Goal: Task Accomplishment & Management: Use online tool/utility

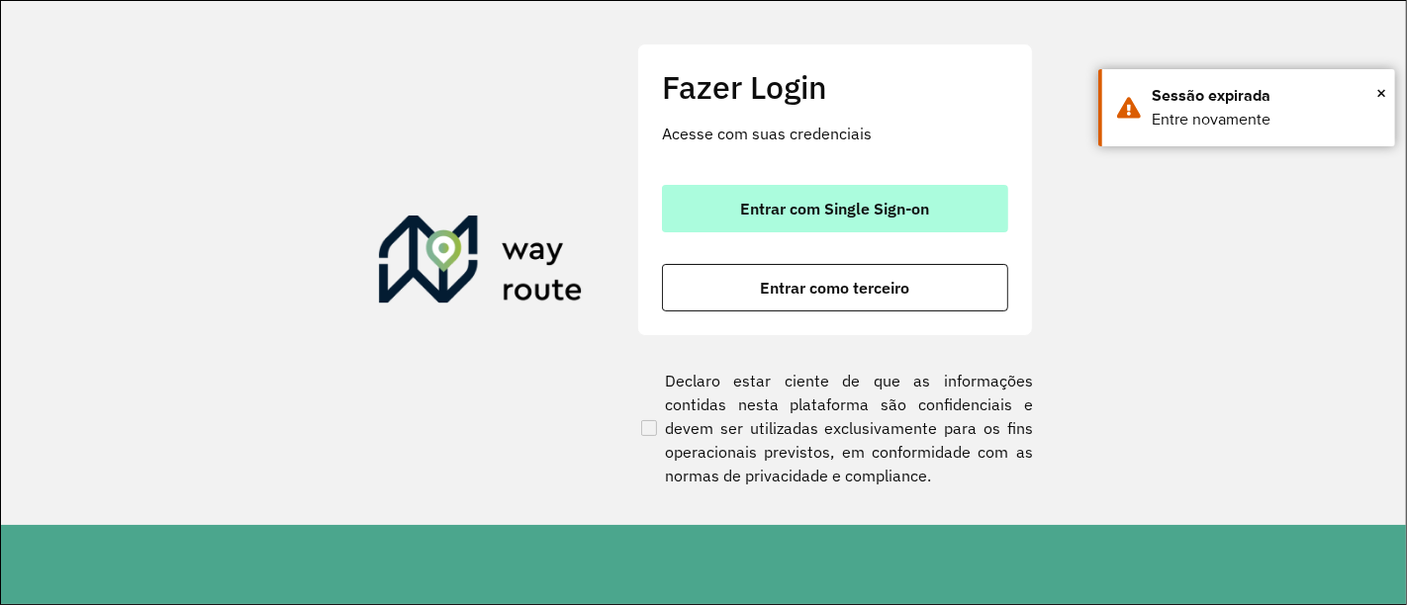
click at [870, 210] on span "Entrar com Single Sign-on" at bounding box center [835, 209] width 189 height 16
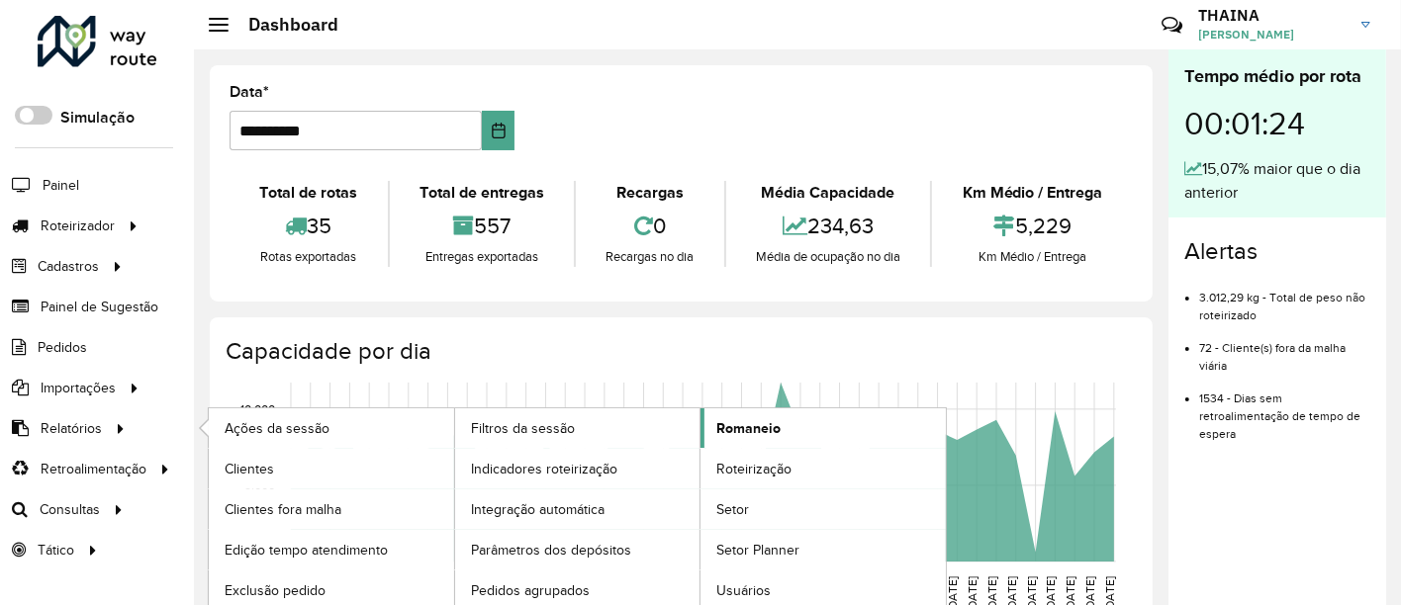
click at [749, 422] on span "Romaneio" at bounding box center [748, 428] width 64 height 21
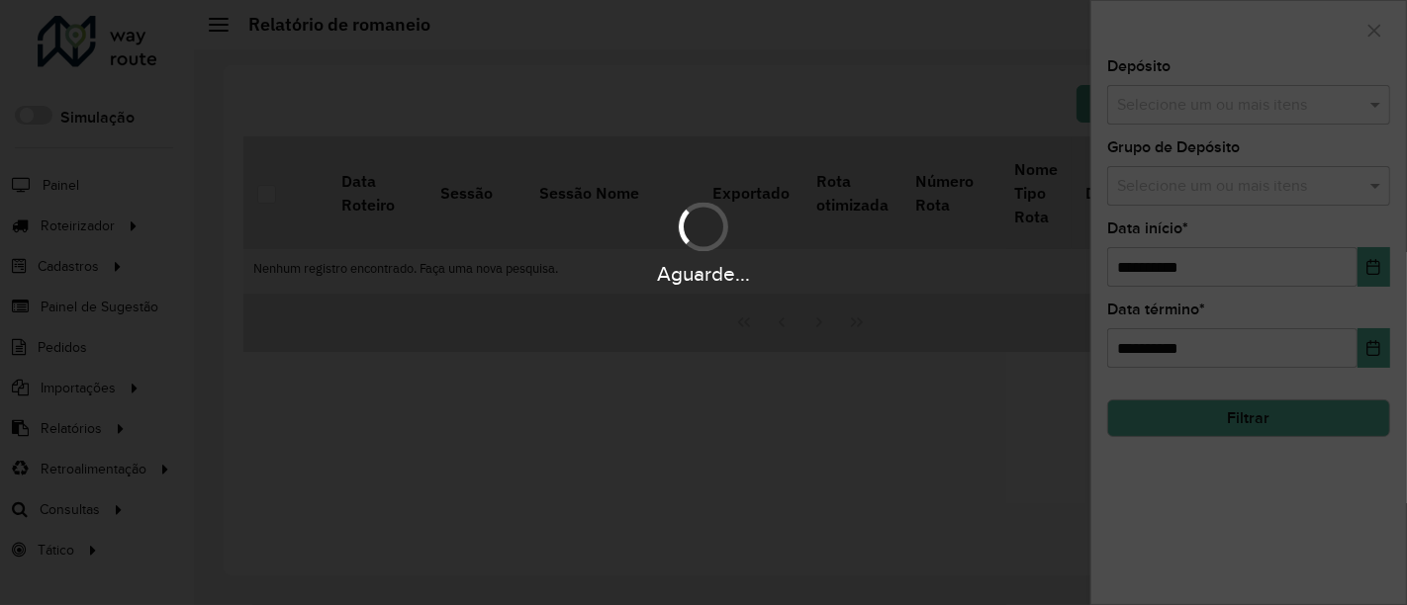
click at [1197, 98] on div "Aguarde..." at bounding box center [703, 302] width 1407 height 605
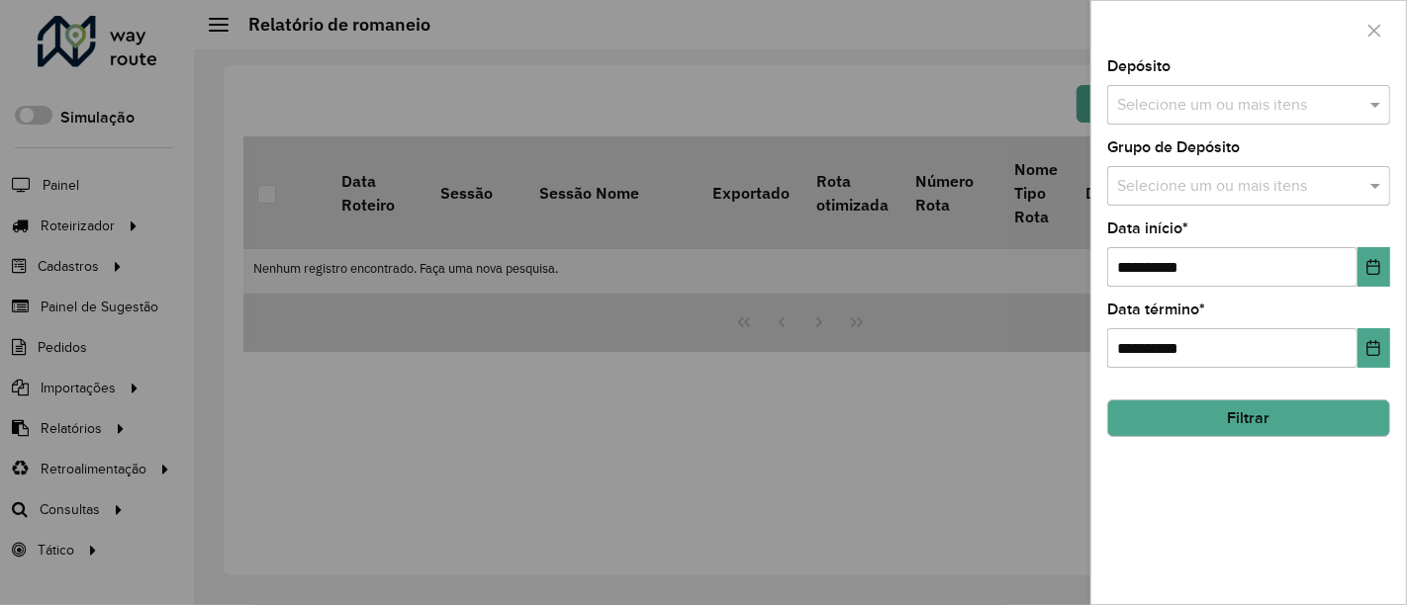
click at [1147, 105] on input "text" at bounding box center [1238, 106] width 253 height 24
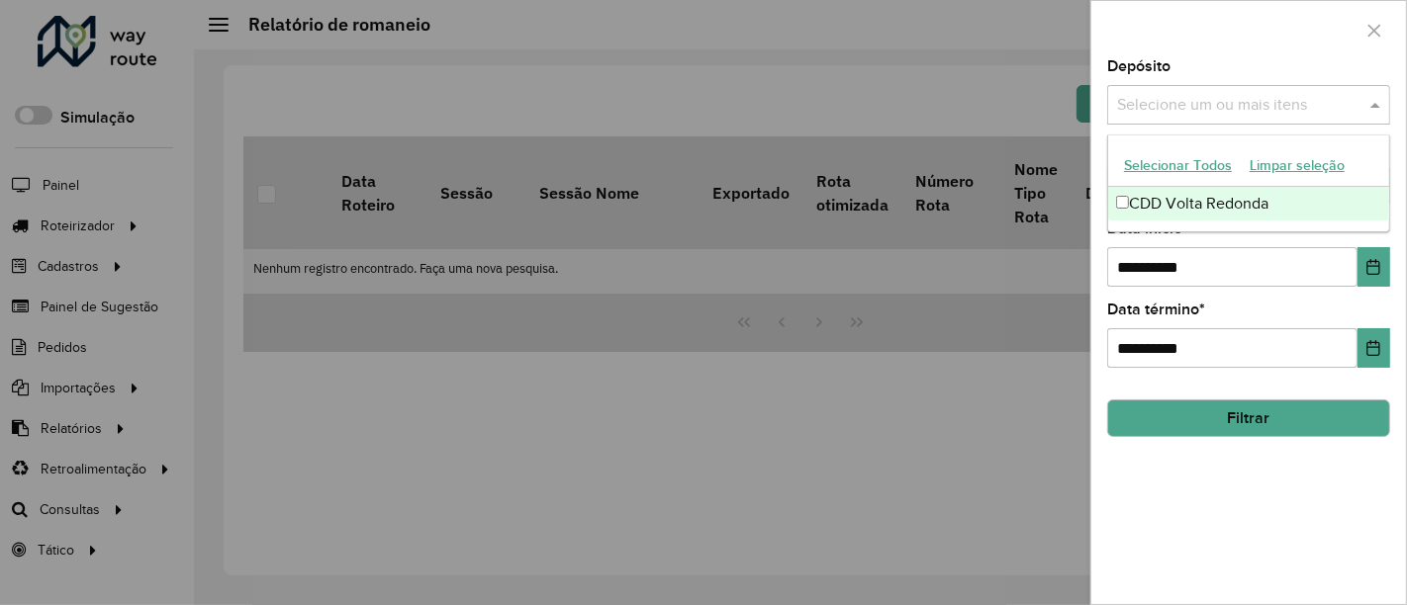
click at [1132, 202] on div "CDD Volta Redonda" at bounding box center [1249, 204] width 282 height 34
click at [1163, 234] on label "Data início *" at bounding box center [1147, 229] width 81 height 24
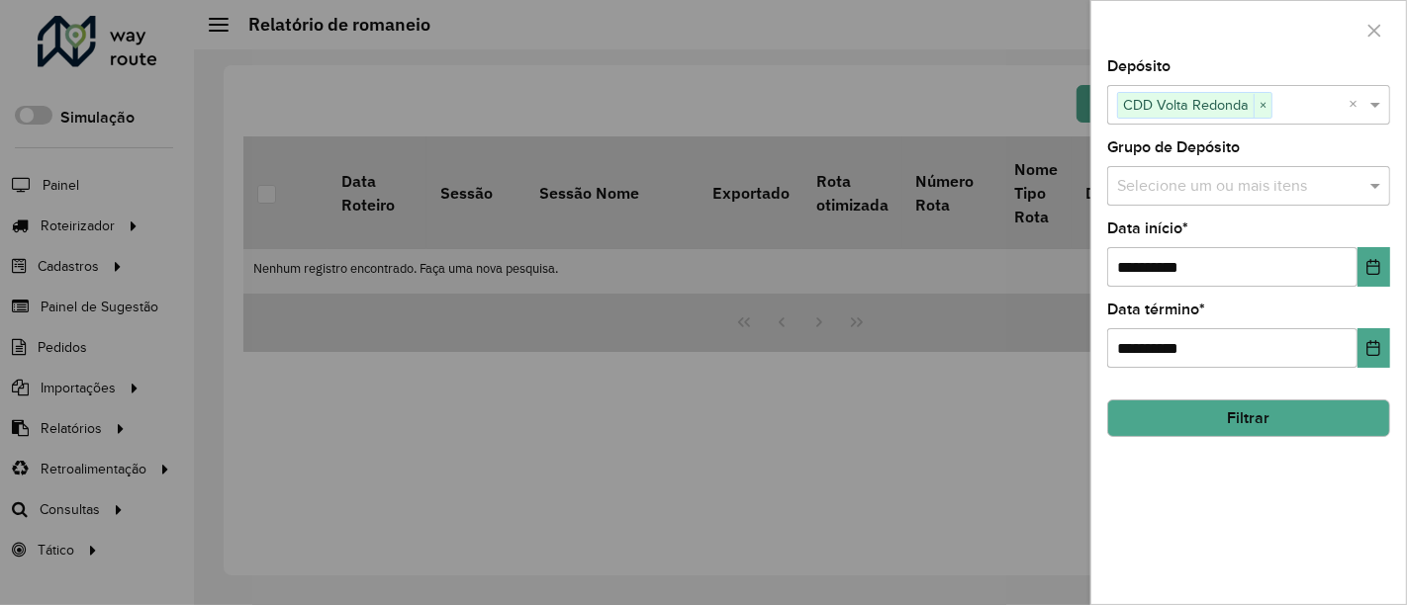
drag, startPoint x: 1172, startPoint y: 179, endPoint x: 1170, endPoint y: 192, distance: 13.0
click at [1172, 180] on input "text" at bounding box center [1238, 187] width 253 height 24
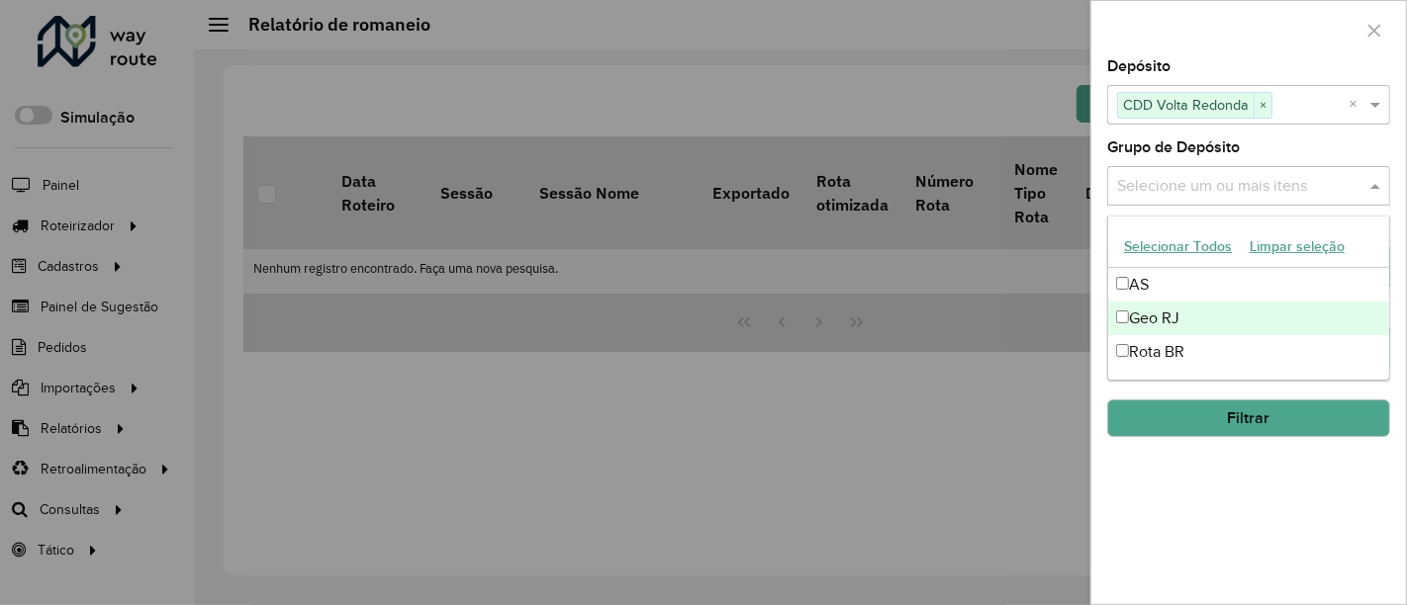
click at [1131, 314] on div "Geo RJ" at bounding box center [1249, 319] width 282 height 34
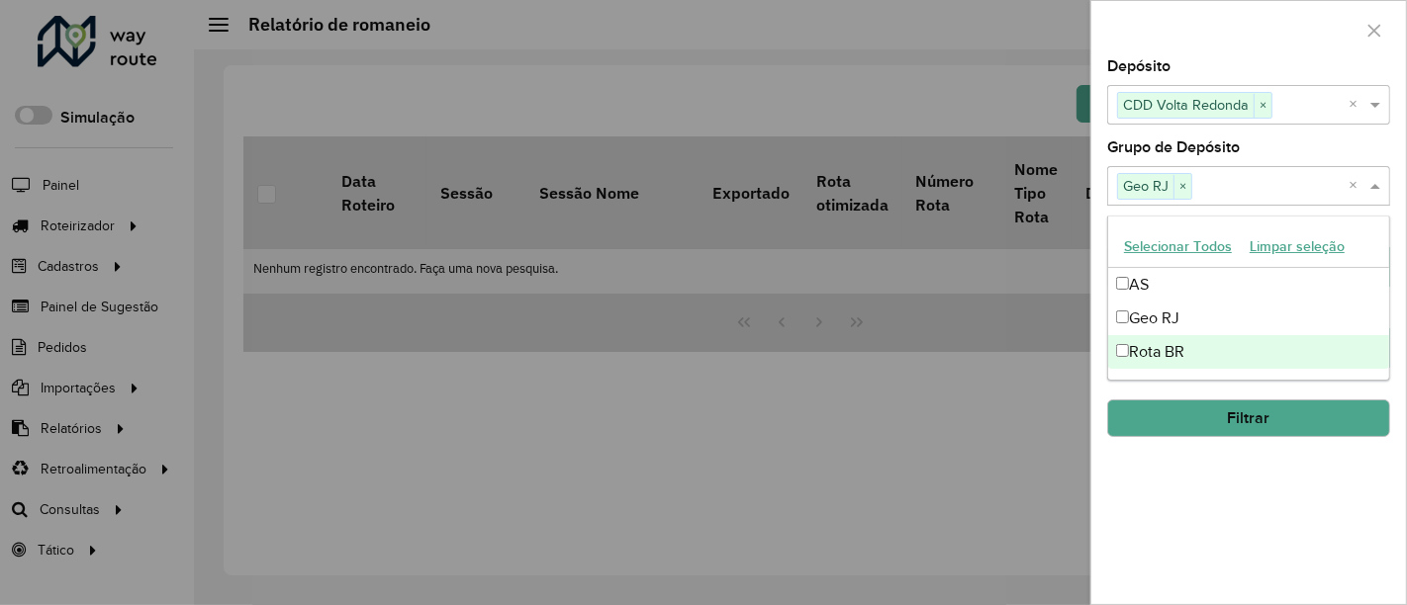
click at [1221, 532] on div "**********" at bounding box center [1248, 331] width 315 height 545
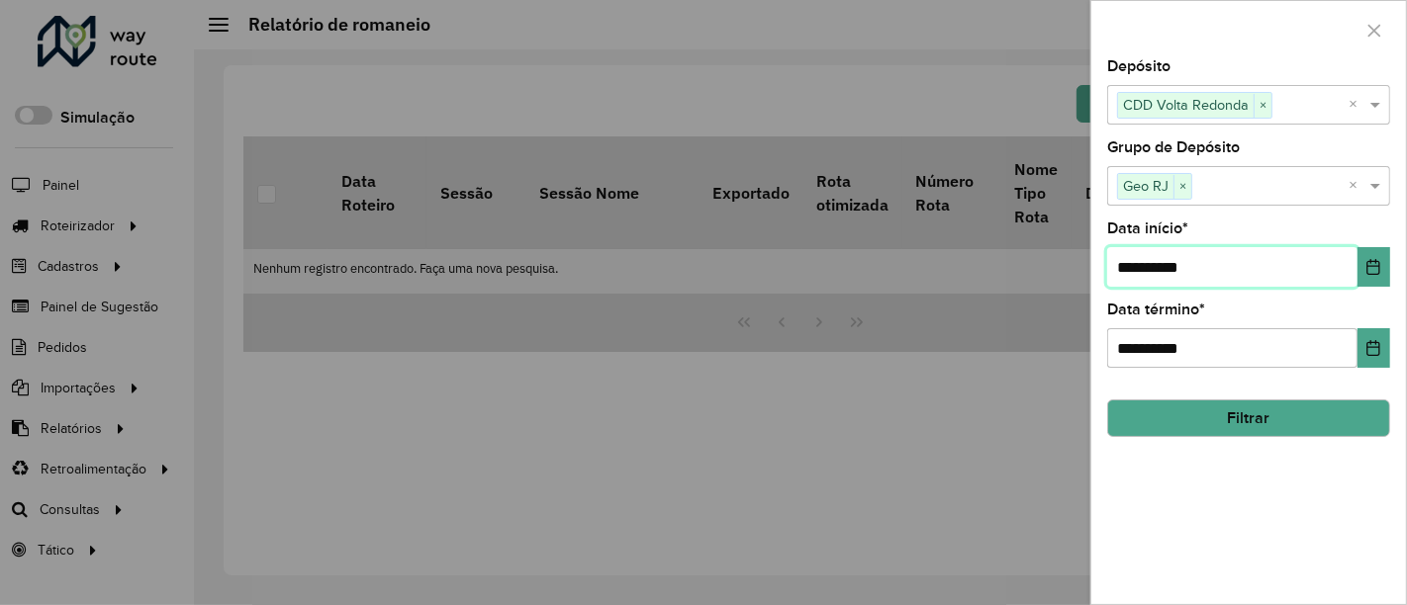
click at [1204, 264] on input "**********" at bounding box center [1232, 267] width 250 height 40
click at [1371, 272] on icon "Choose Date" at bounding box center [1373, 267] width 16 height 16
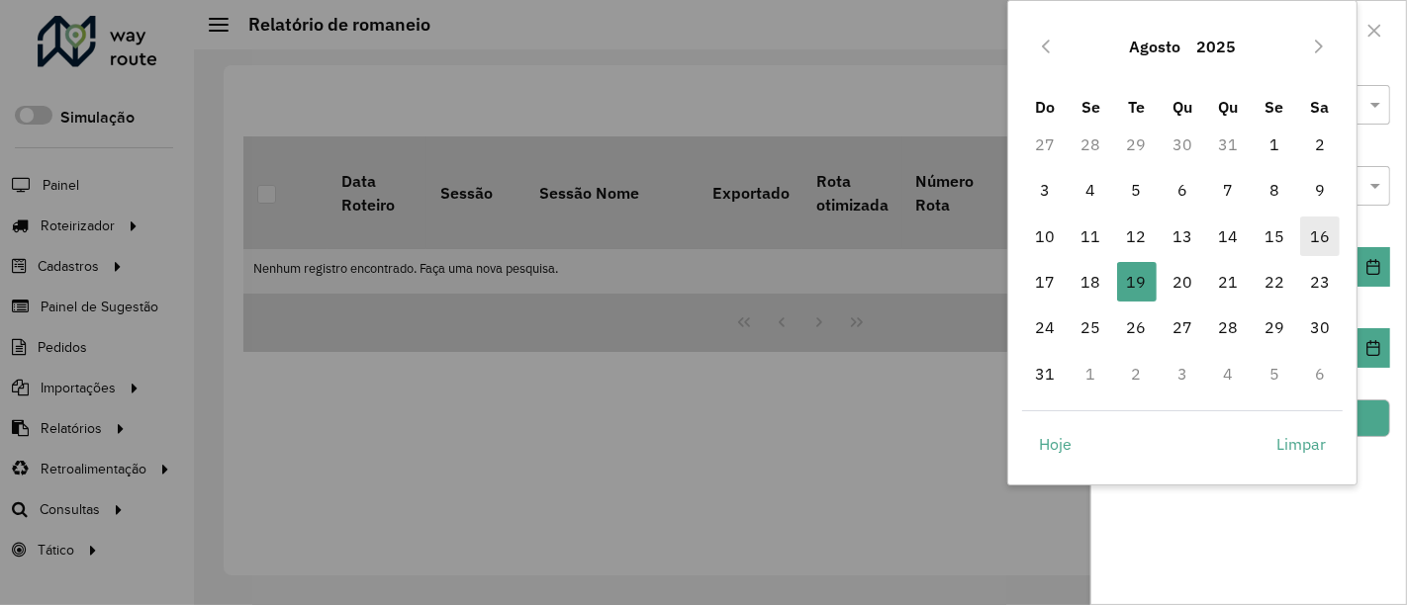
click at [1322, 234] on span "16" at bounding box center [1320, 237] width 40 height 40
type input "**********"
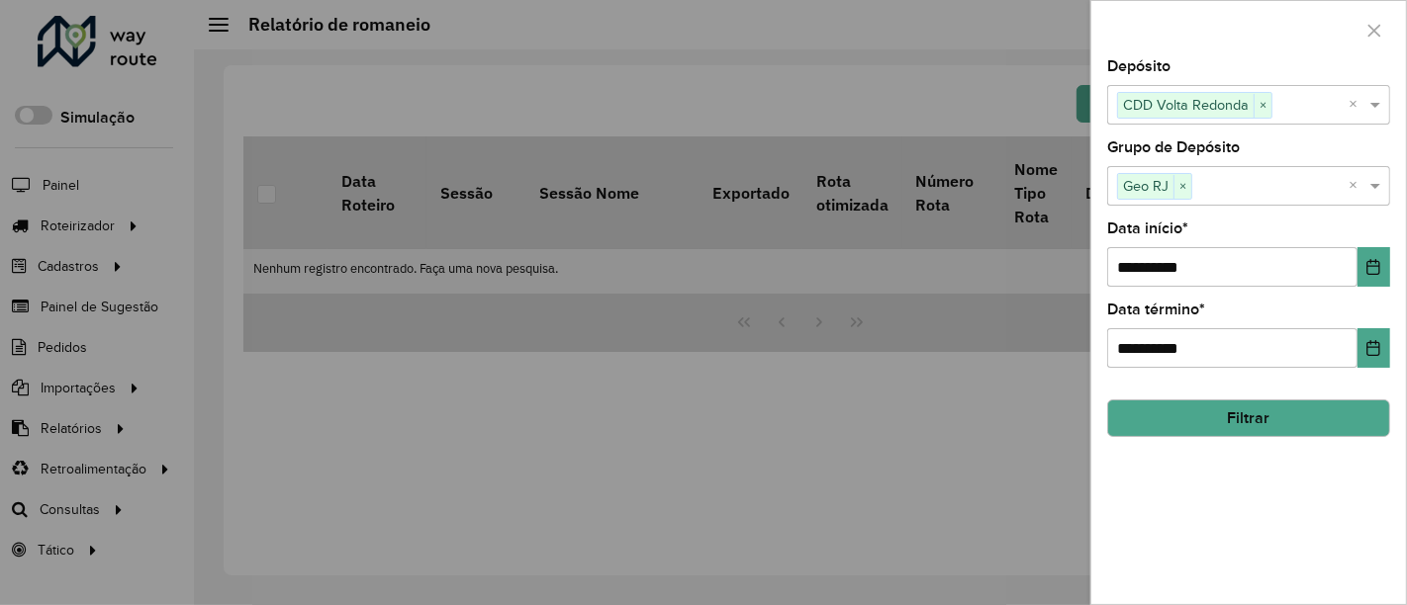
click at [1299, 422] on button "Filtrar" at bounding box center [1248, 419] width 283 height 38
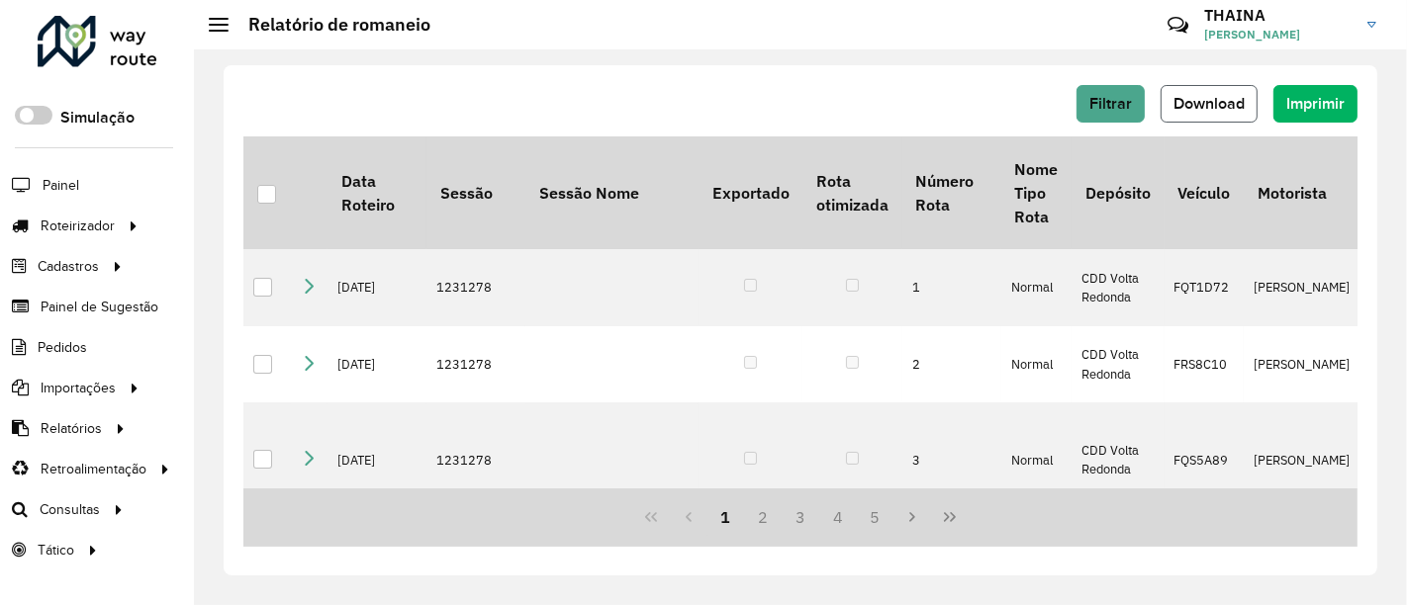
click at [1227, 99] on span "Download" at bounding box center [1208, 103] width 71 height 17
